Goal: Find specific page/section: Find specific page/section

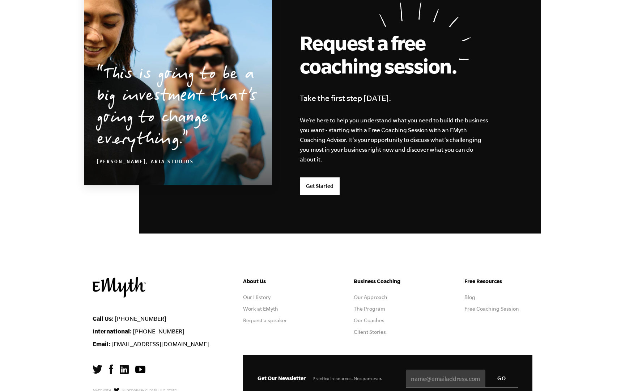
scroll to position [1839, 0]
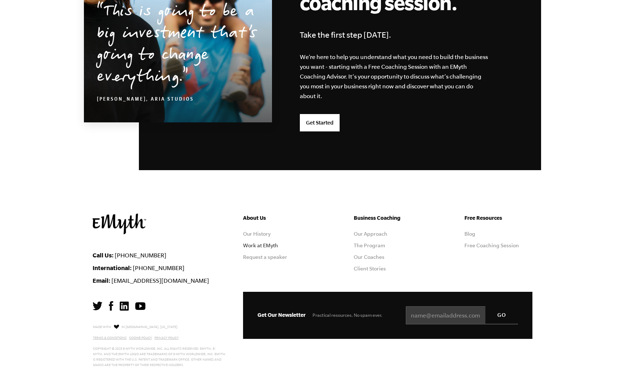
click at [261, 245] on link "Work at EMyth" at bounding box center [260, 245] width 35 height 6
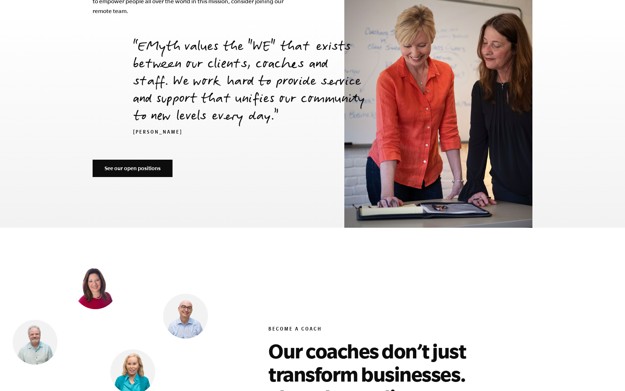
scroll to position [2539, 0]
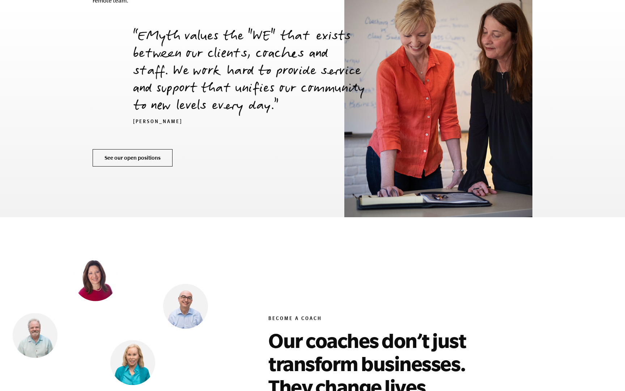
click at [157, 149] on link "See our open positions" at bounding box center [133, 157] width 80 height 17
